Goal: Task Accomplishment & Management: Manage account settings

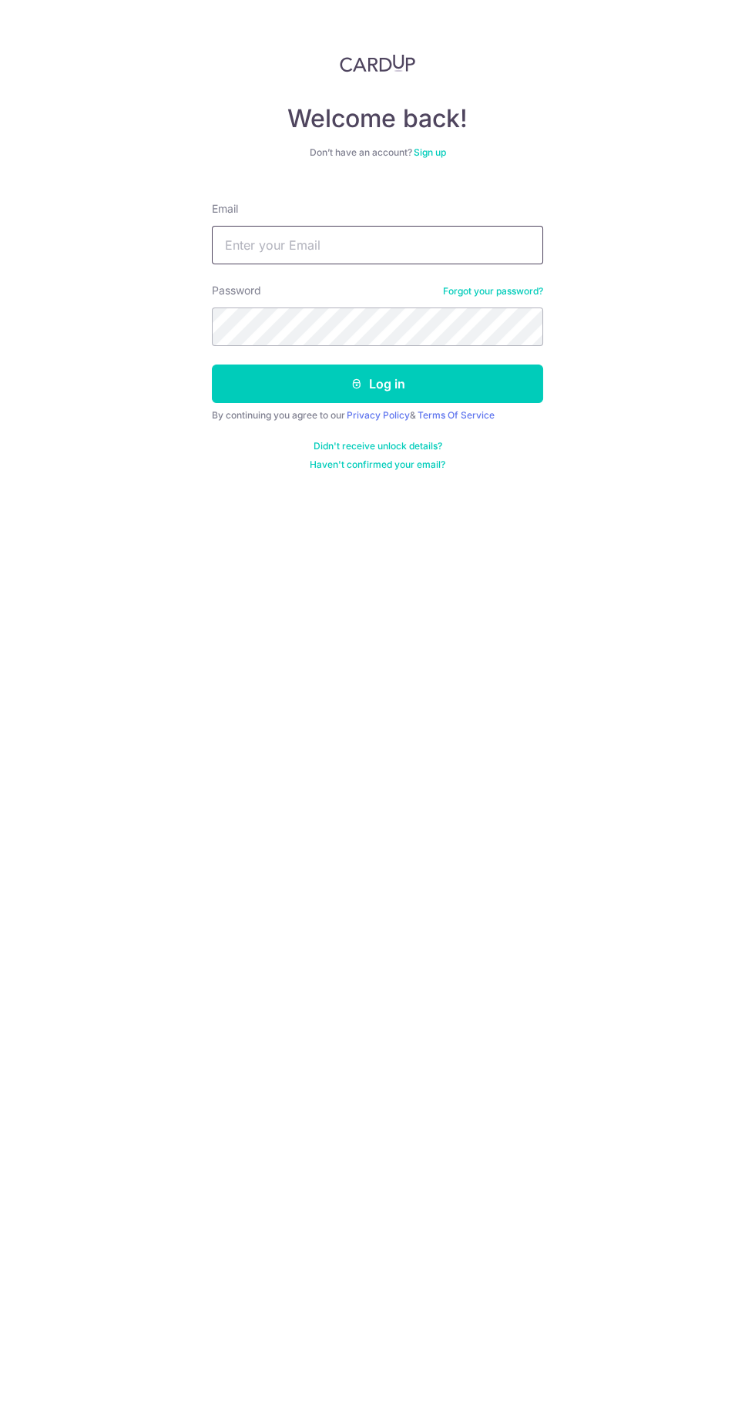
type input "[EMAIL_ADDRESS][DOMAIN_NAME]"
click at [212, 365] on button "Log in" at bounding box center [377, 384] width 331 height 39
